Goal: Information Seeking & Learning: Learn about a topic

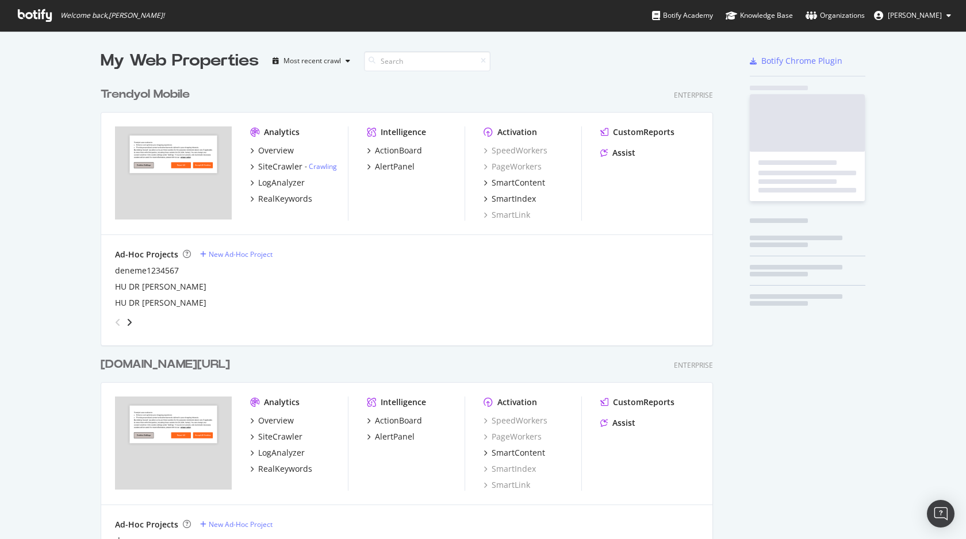
scroll to position [1766, 622]
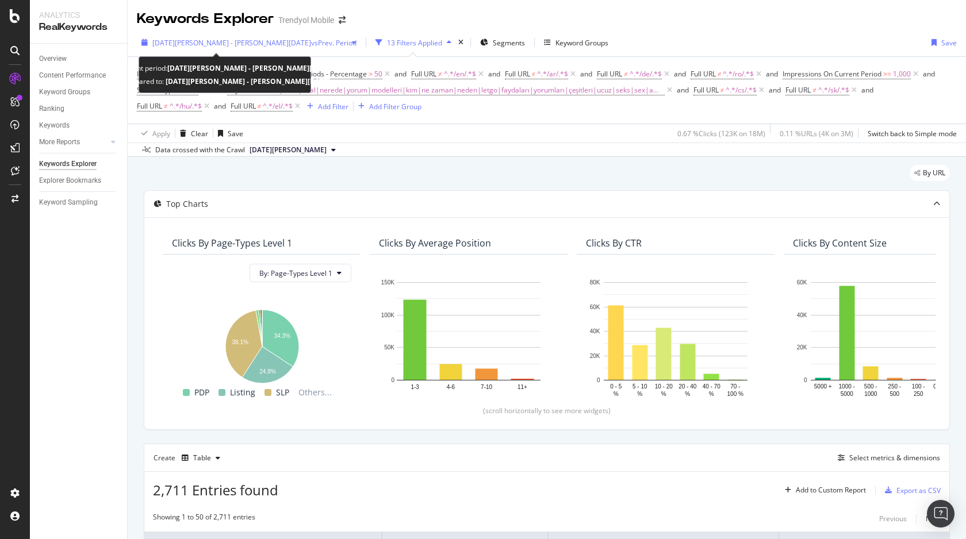
click at [190, 40] on span "[DATE][PERSON_NAME] - [PERSON_NAME][DATE]" at bounding box center [231, 43] width 159 height 10
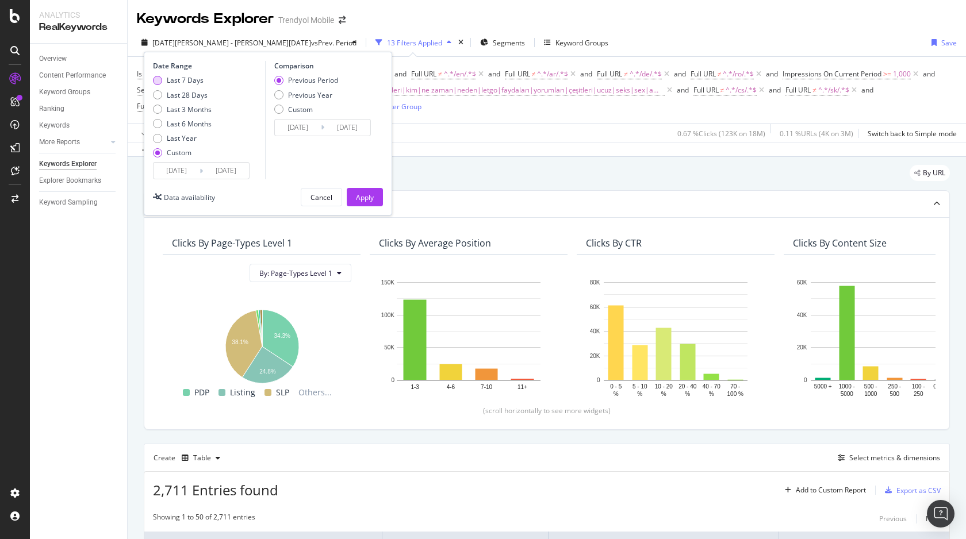
click at [186, 78] on div "Last 7 Days" at bounding box center [185, 80] width 37 height 10
type input "[DATE]"
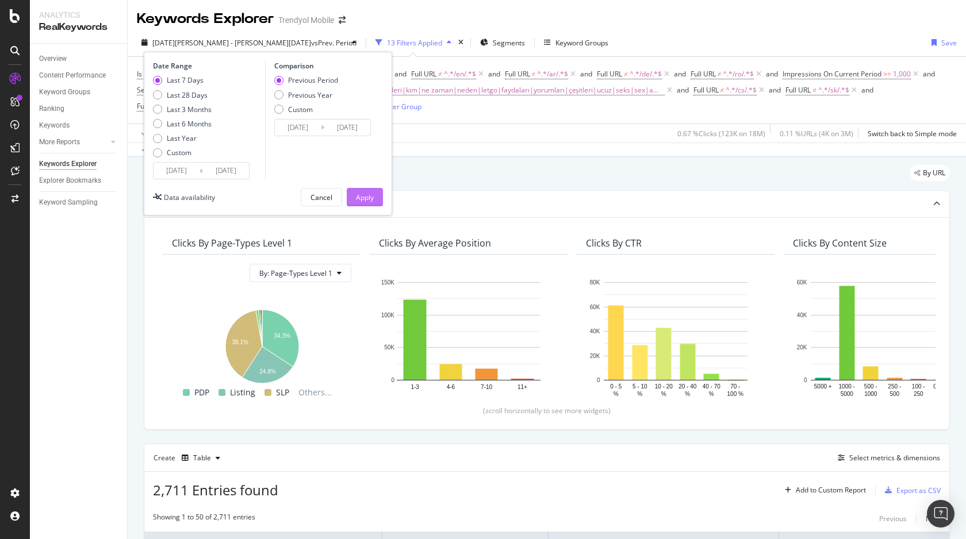
click at [365, 196] on div "Apply" at bounding box center [365, 198] width 18 height 10
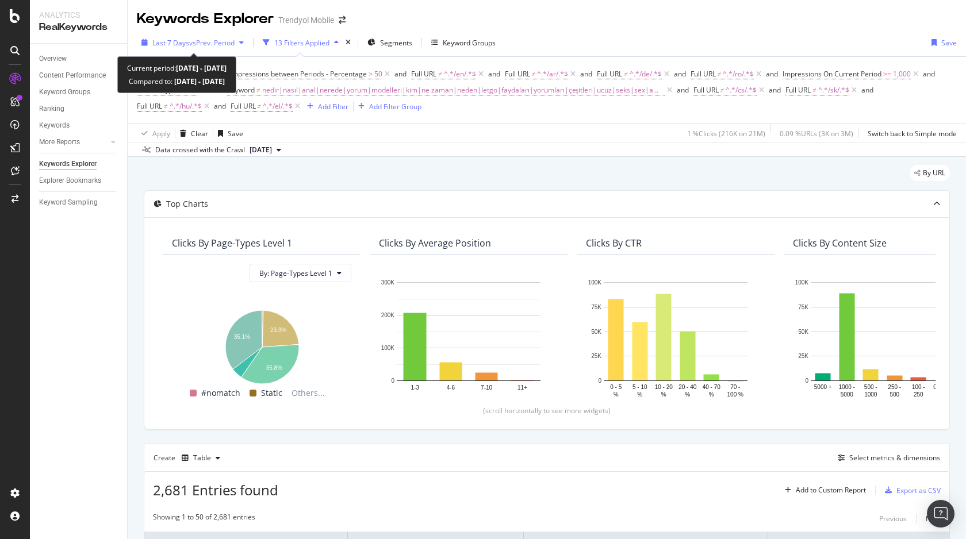
click at [185, 37] on div "Last 7 Days vs Prev. Period" at bounding box center [193, 42] width 112 height 17
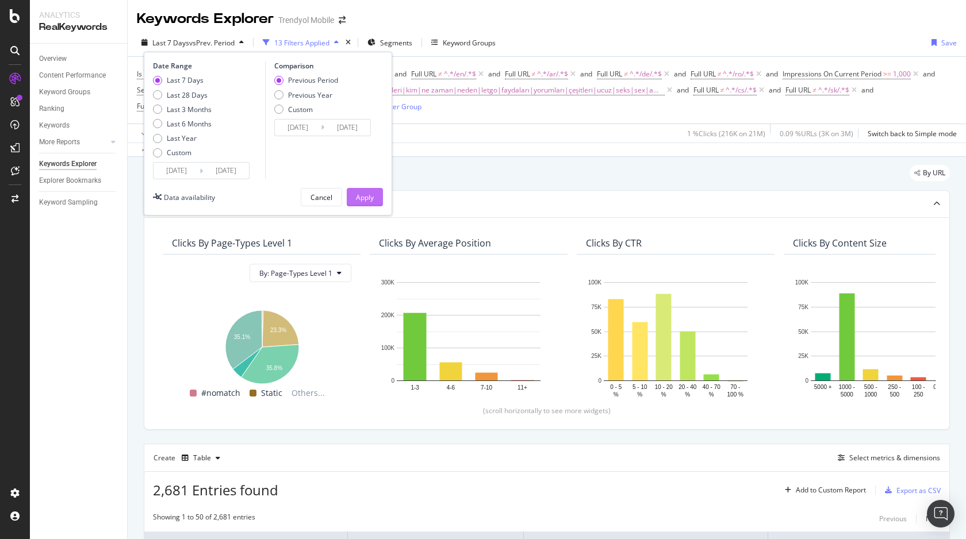
click at [365, 196] on div "Apply" at bounding box center [365, 198] width 18 height 10
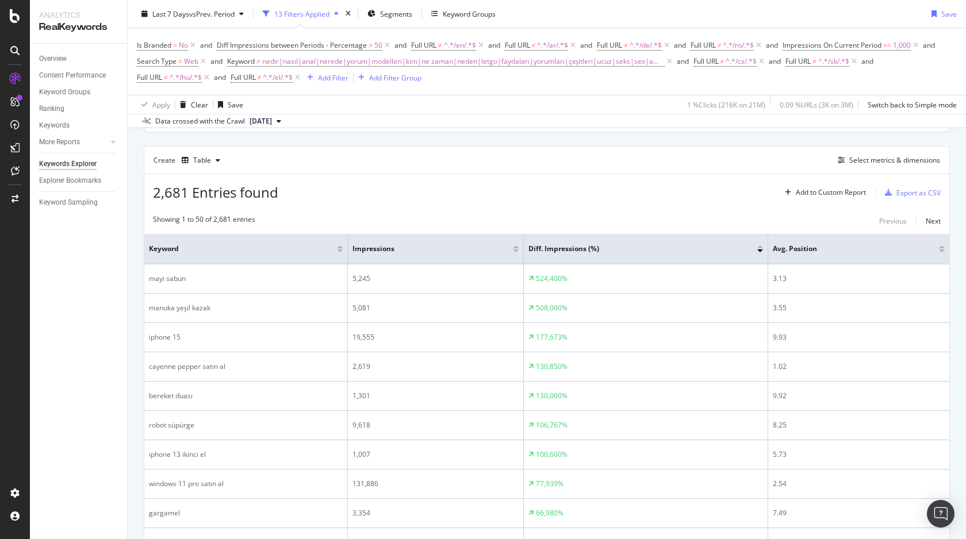
scroll to position [297, 0]
click at [918, 196] on div "Export as CSV" at bounding box center [919, 194] width 44 height 10
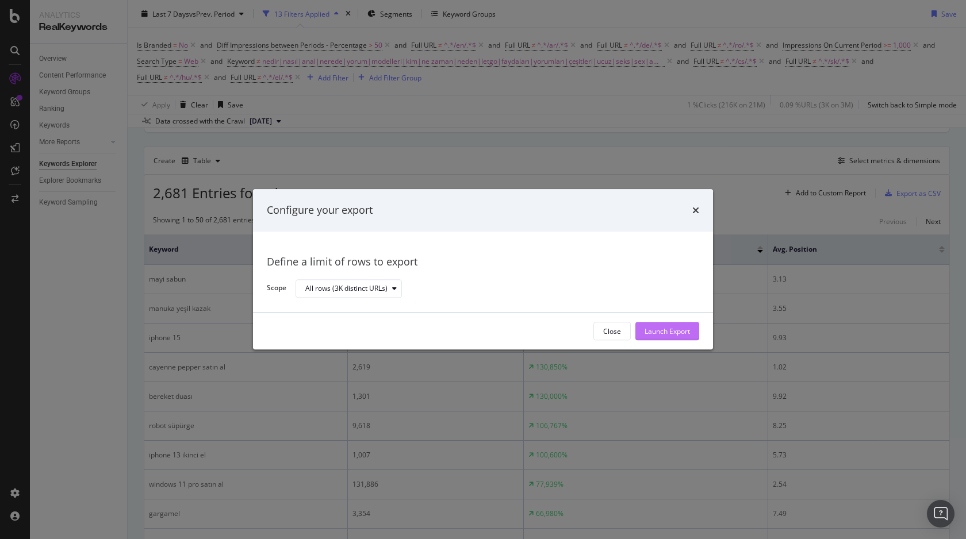
click at [666, 331] on div "Launch Export" at bounding box center [667, 332] width 45 height 10
